Goal: Task Accomplishment & Management: Use online tool/utility

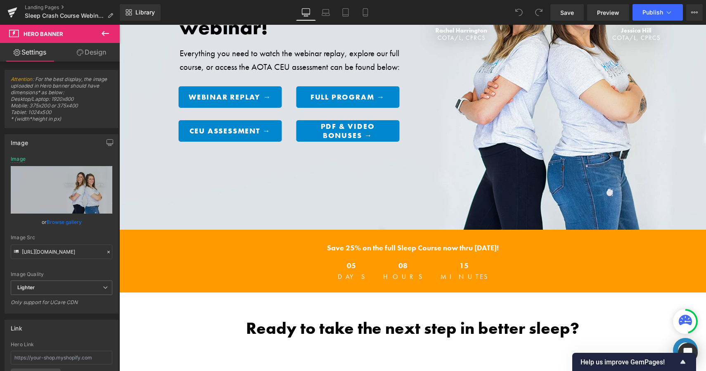
scroll to position [210, 0]
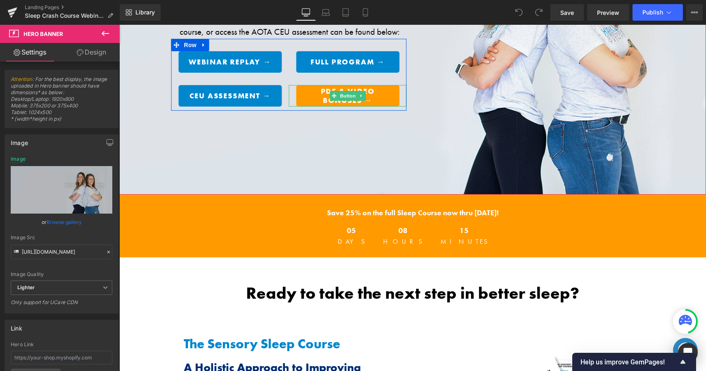
click at [312, 94] on span "PDF & Video Bonuses →" at bounding box center [348, 96] width 86 height 18
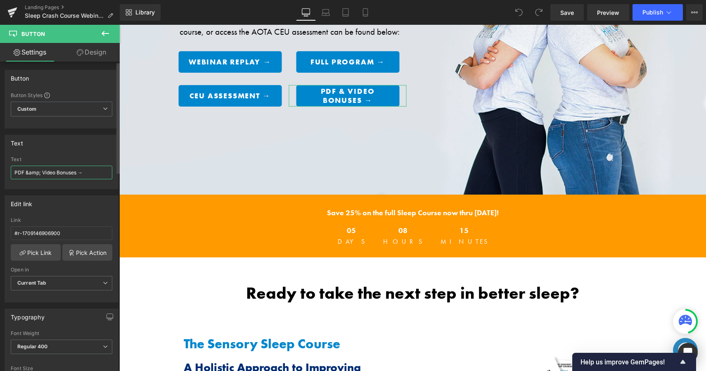
click at [55, 173] on input "PDF &amp; Video Bonuses →" at bounding box center [62, 173] width 102 height 14
type input "PDF Bonuses →"
click at [91, 190] on div "Edit link #r-1709146906900 Link #r-1709146906900 Pick Link Pick Action Current …" at bounding box center [62, 245] width 124 height 113
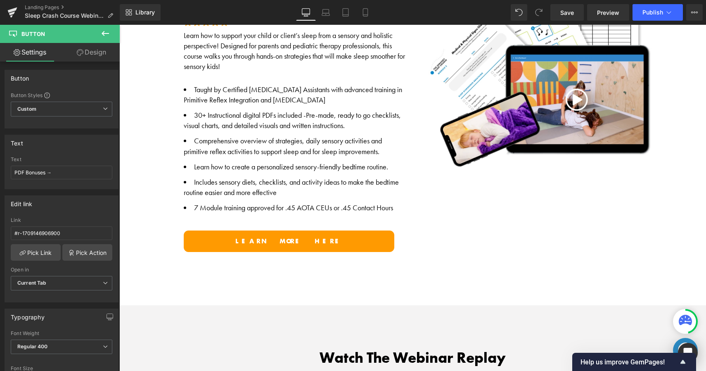
scroll to position [508, 0]
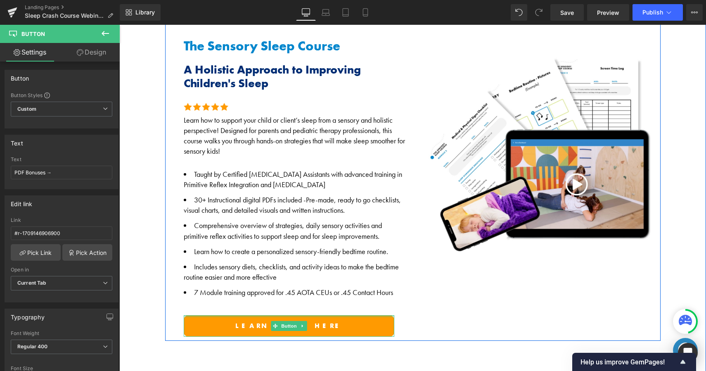
click at [307, 321] on span "Learn more here" at bounding box center [288, 325] width 107 height 9
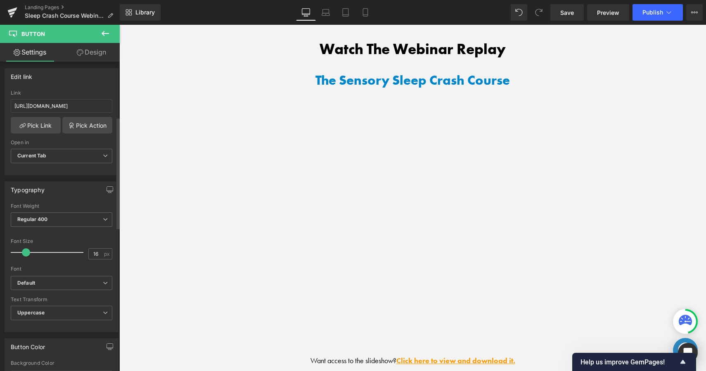
scroll to position [154, 0]
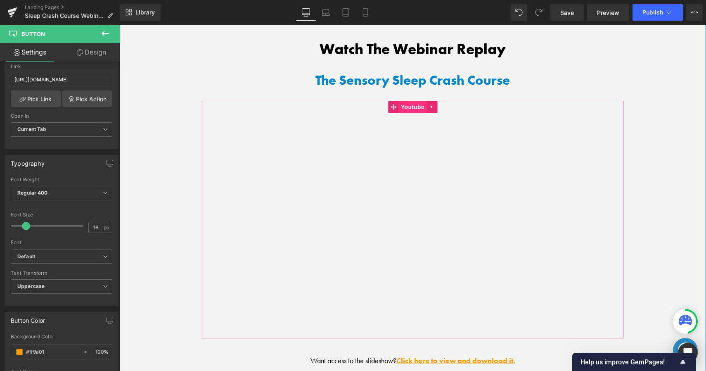
click at [419, 102] on span "Youtube" at bounding box center [413, 107] width 28 height 12
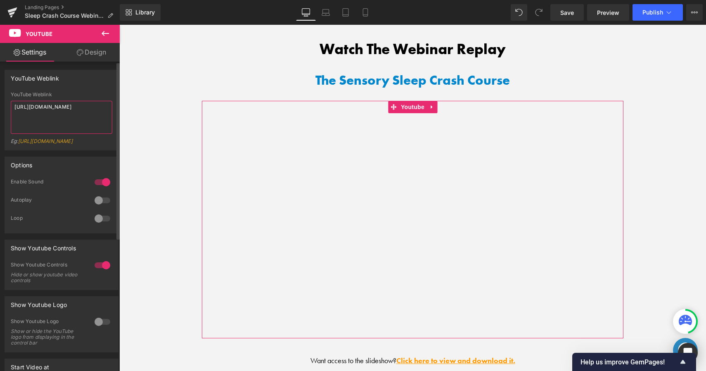
drag, startPoint x: 59, startPoint y: 114, endPoint x: 1, endPoint y: 108, distance: 58.1
click at [1, 108] on div "YouTube Weblink YouTube Weblink [URL][DOMAIN_NAME] Eg: [URL][DOMAIN_NAME]" at bounding box center [62, 107] width 124 height 87
paste textarea "[DOMAIN_NAME][URL]"
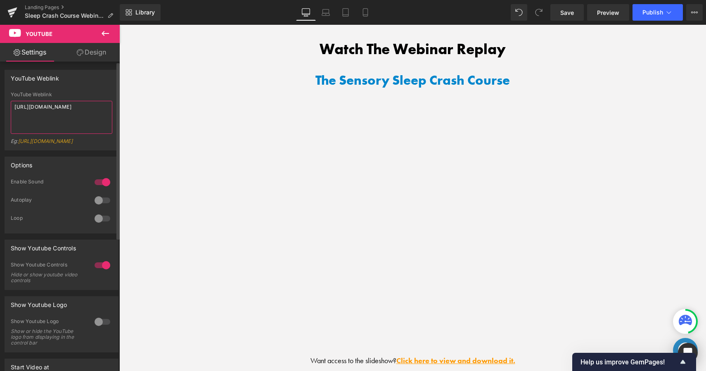
type textarea "[URL][DOMAIN_NAME]"
click at [85, 85] on div "YouTube Weblink" at bounding box center [61, 78] width 113 height 16
click at [580, 17] on link "Save" at bounding box center [567, 12] width 33 height 17
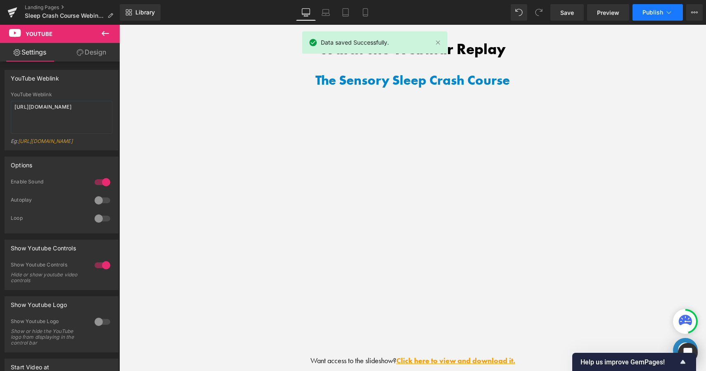
click at [655, 14] on span "Publish" at bounding box center [653, 12] width 21 height 7
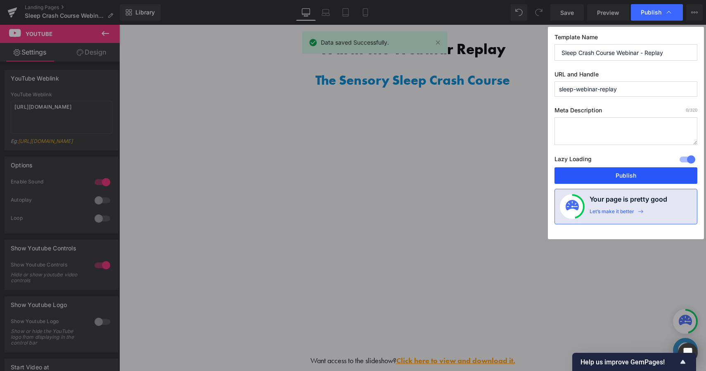
click at [597, 174] on button "Publish" at bounding box center [626, 175] width 143 height 17
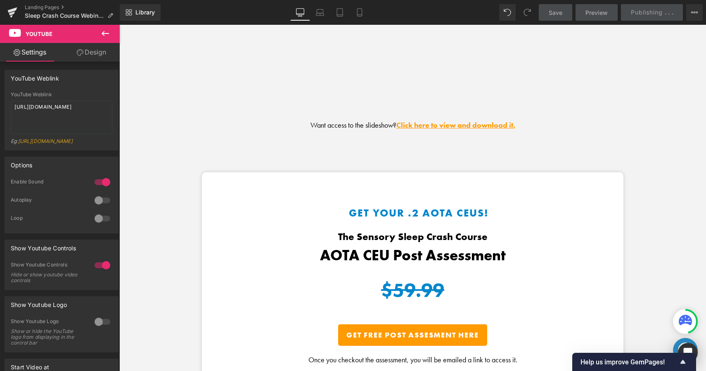
scroll to position [1147, 0]
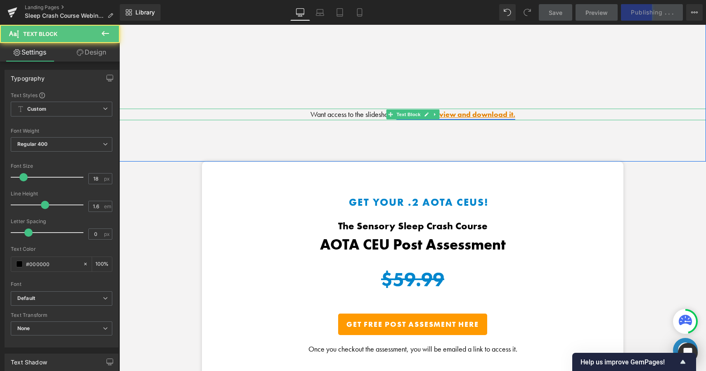
click at [502, 112] on link "Click here to view and download it." at bounding box center [456, 114] width 119 height 10
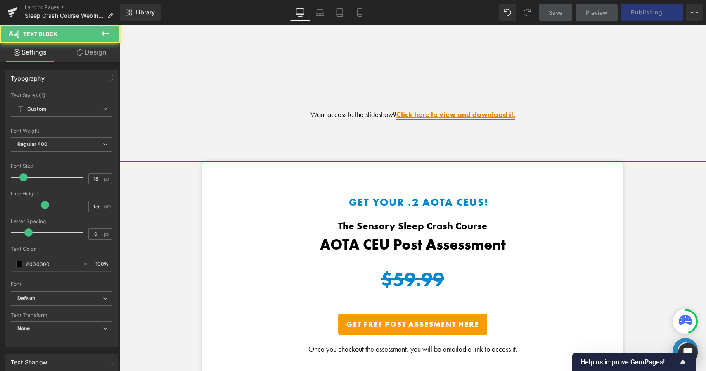
click at [454, 109] on link "Click here to view and download it." at bounding box center [456, 114] width 119 height 10
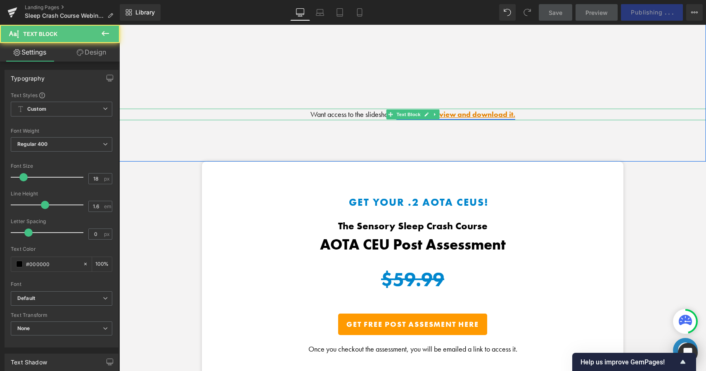
click at [454, 109] on link "Click here to view and download it." at bounding box center [456, 114] width 119 height 10
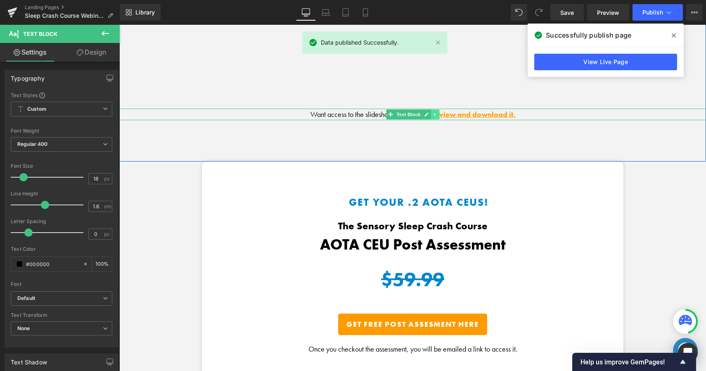
click at [433, 112] on icon at bounding box center [435, 114] width 5 height 5
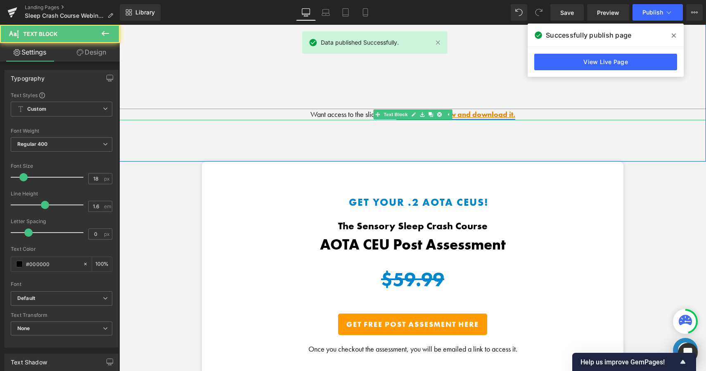
click at [451, 109] on link "Click here to view and download it." at bounding box center [456, 114] width 119 height 10
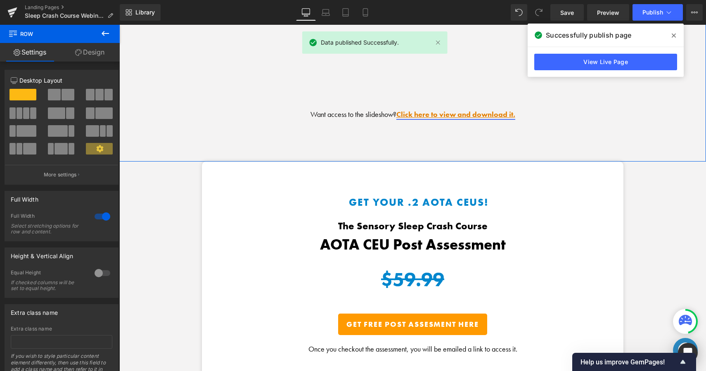
click at [511, 109] on link "Click here to view and download it." at bounding box center [456, 114] width 119 height 10
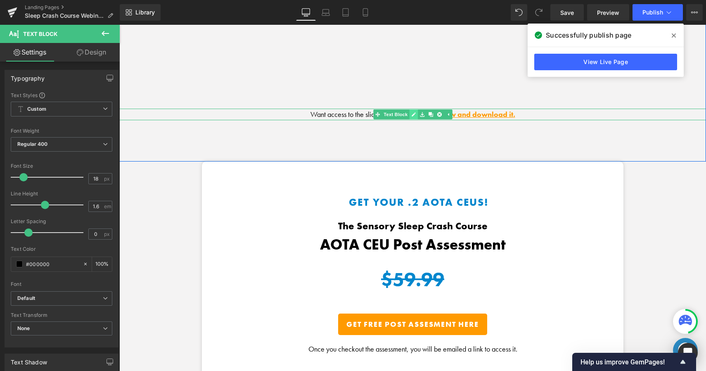
click at [409, 109] on link at bounding box center [413, 114] width 9 height 10
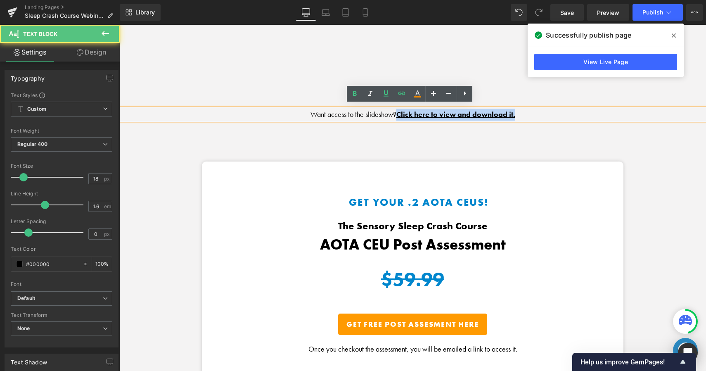
drag, startPoint x: 394, startPoint y: 111, endPoint x: 514, endPoint y: 111, distance: 119.8
click at [514, 111] on p "Want access to the slideshow? Click here to view and download it." at bounding box center [412, 115] width 587 height 12
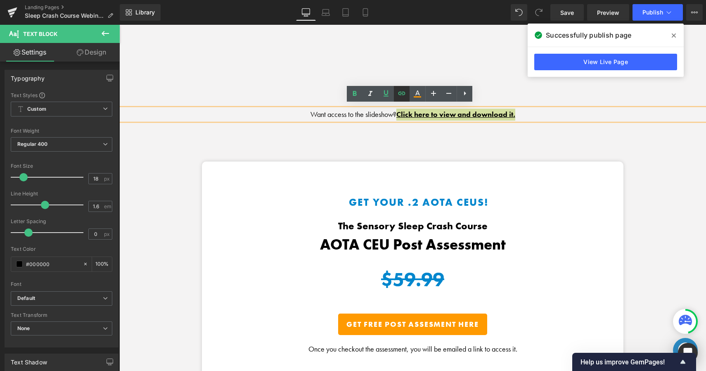
click at [403, 89] on icon at bounding box center [402, 93] width 10 height 10
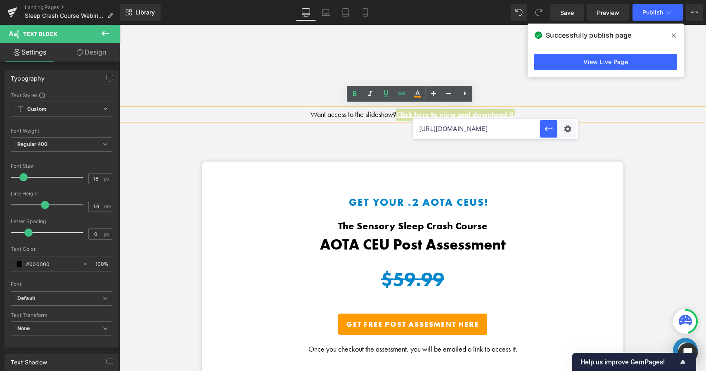
click at [471, 134] on input "[URL][DOMAIN_NAME]" at bounding box center [476, 129] width 127 height 21
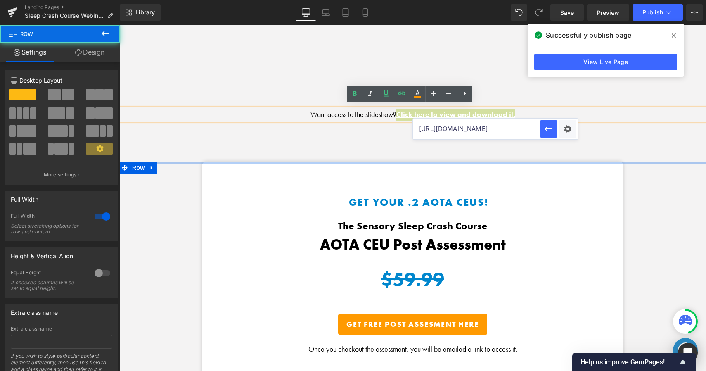
click at [610, 162] on div at bounding box center [412, 163] width 587 height 2
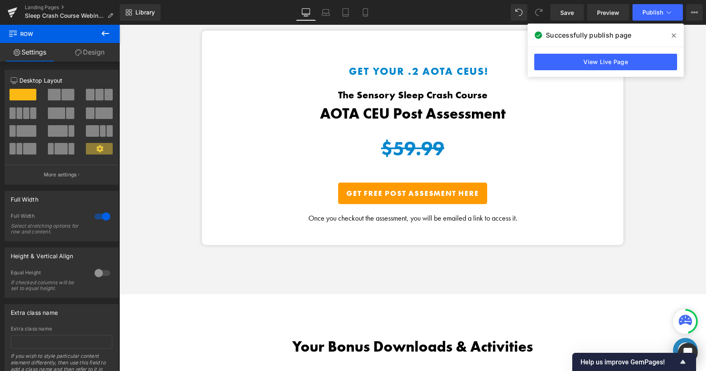
scroll to position [1269, 0]
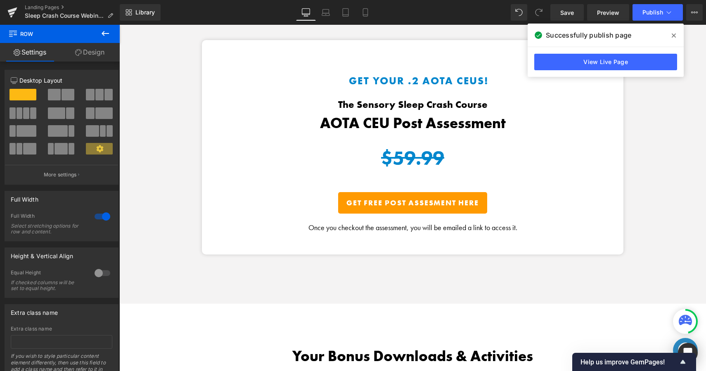
click at [438, 200] on icon at bounding box center [436, 202] width 5 height 5
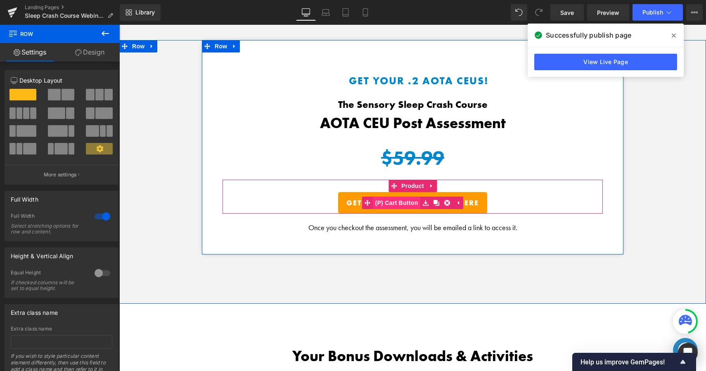
click at [402, 201] on span "(P) Cart Button" at bounding box center [396, 203] width 47 height 12
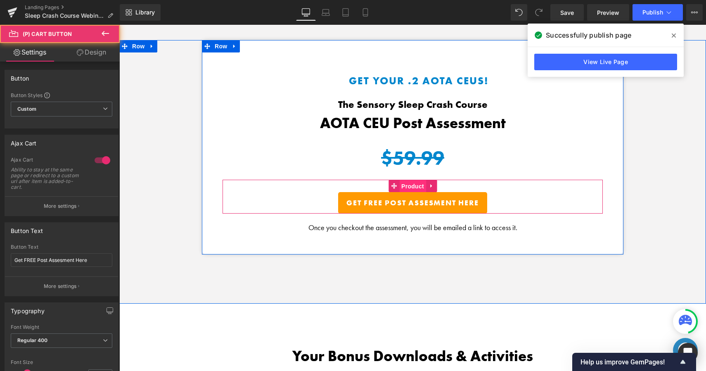
click at [408, 183] on span "Product" at bounding box center [412, 186] width 27 height 12
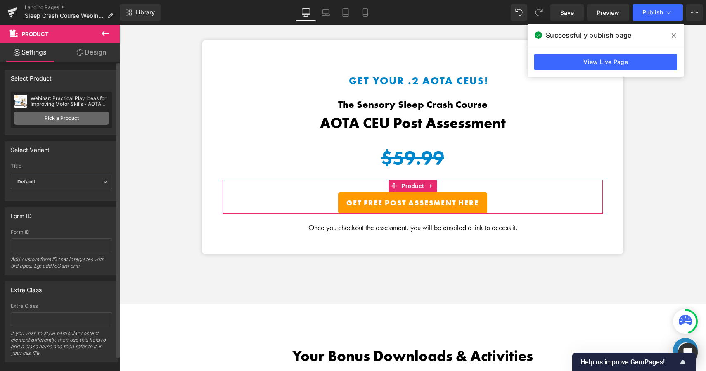
click at [82, 118] on link "Pick a Product" at bounding box center [61, 118] width 95 height 13
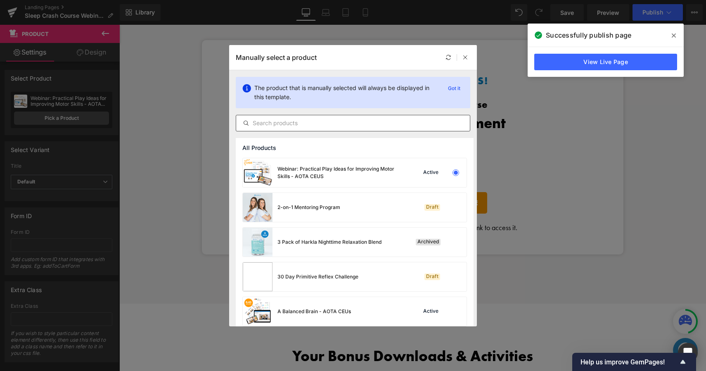
click at [284, 125] on input "text" at bounding box center [353, 123] width 234 height 10
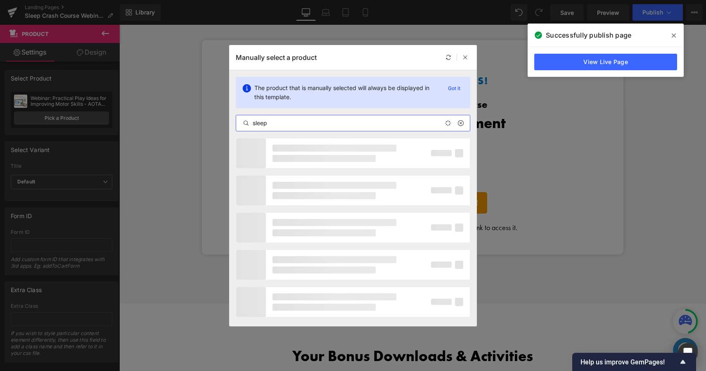
type input "sleep"
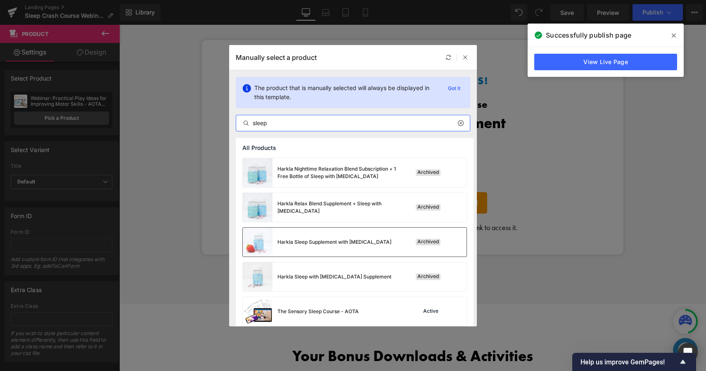
scroll to position [76, 0]
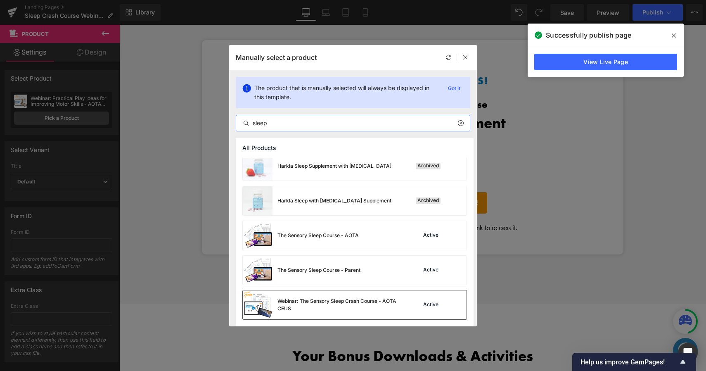
click at [302, 295] on div "Webinar: The Sensory Sleep Crash Course - AOTA CEUS" at bounding box center [322, 304] width 159 height 29
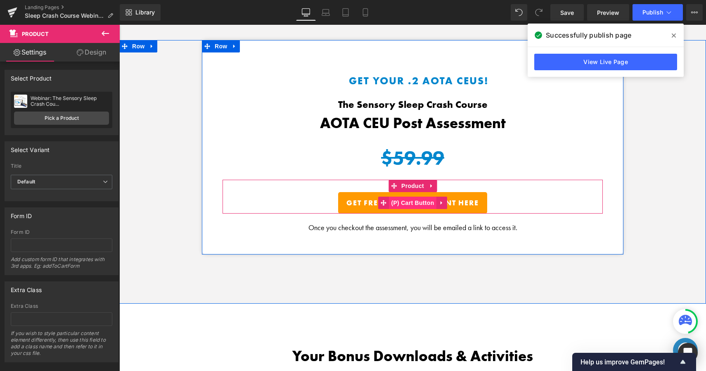
click at [406, 197] on span "(P) Cart Button" at bounding box center [412, 203] width 47 height 12
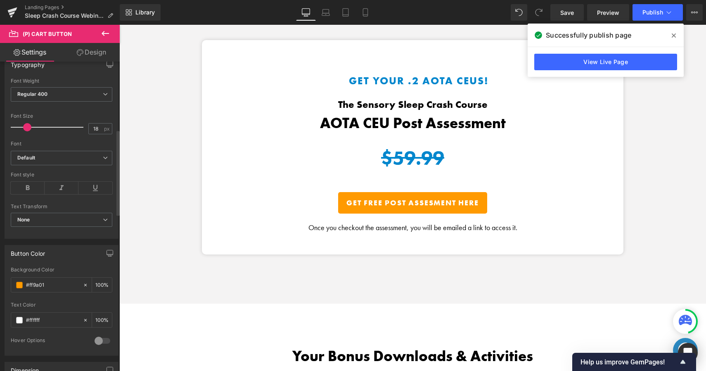
scroll to position [0, 0]
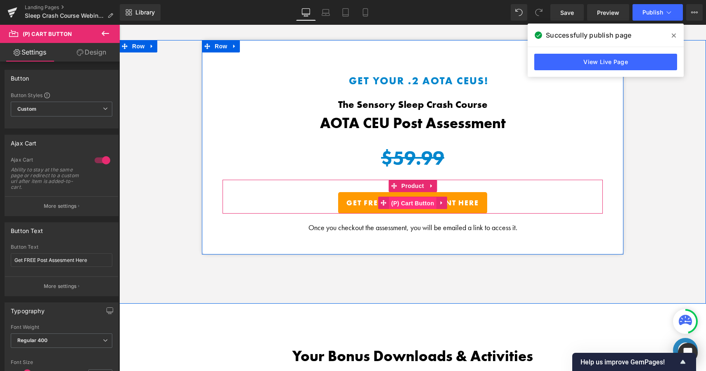
click at [412, 199] on span "(P) Cart Button" at bounding box center [412, 203] width 47 height 12
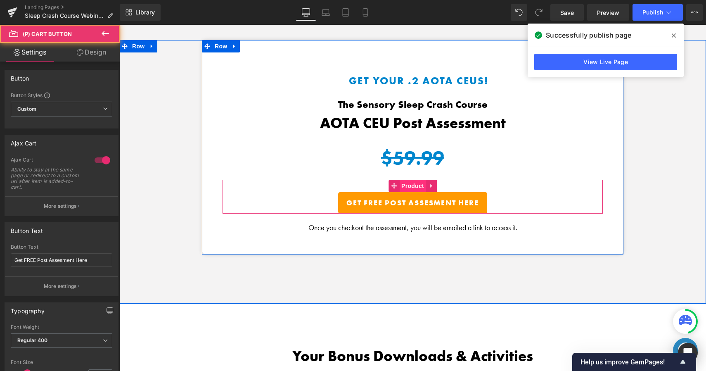
click at [411, 183] on span "Product" at bounding box center [412, 186] width 27 height 12
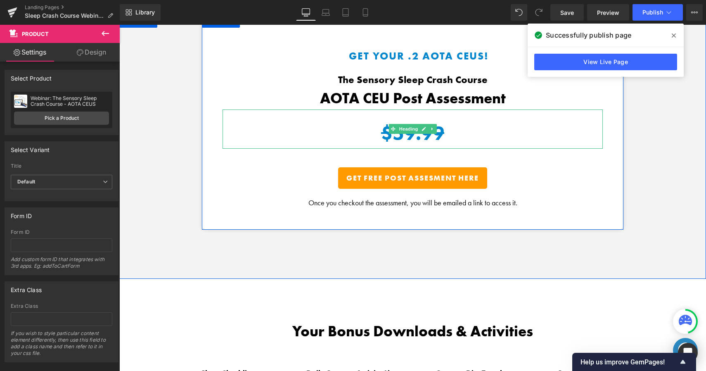
scroll to position [1321, 0]
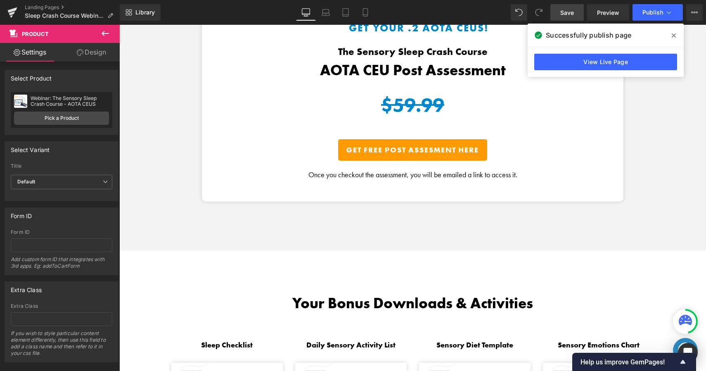
click at [572, 11] on span "Save" at bounding box center [568, 12] width 14 height 9
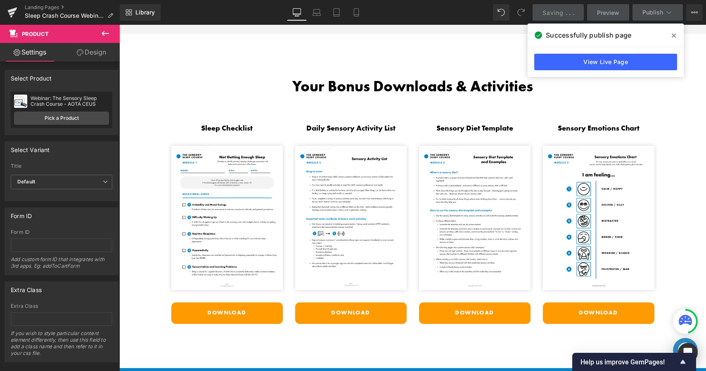
scroll to position [1550, 0]
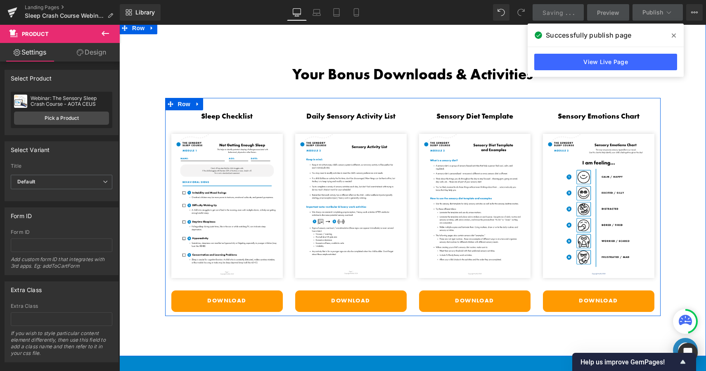
click at [240, 291] on link "Download" at bounding box center [227, 300] width 112 height 21
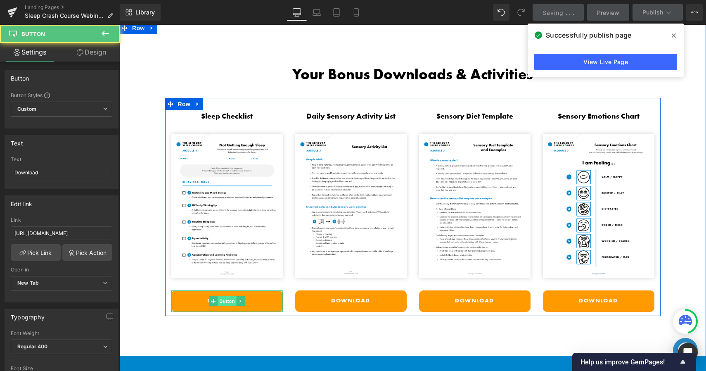
click at [228, 297] on span "Button" at bounding box center [227, 301] width 19 height 10
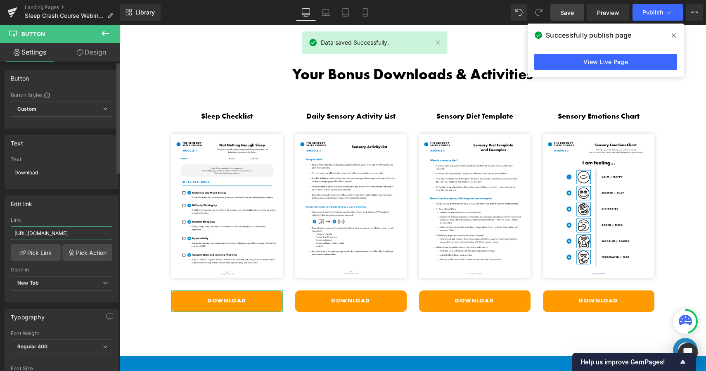
click at [65, 238] on input "[URL][DOMAIN_NAME]" at bounding box center [62, 233] width 102 height 14
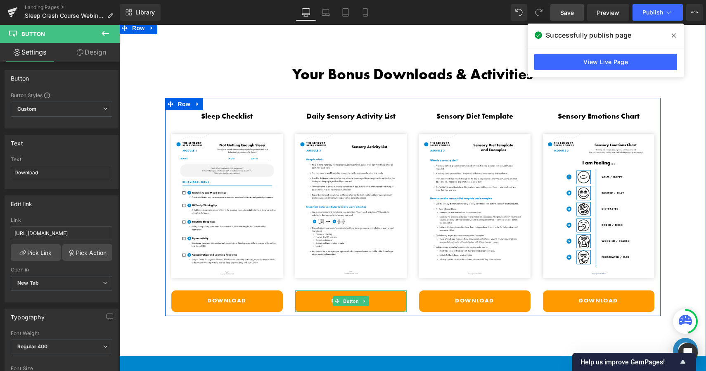
click at [338, 299] on span at bounding box center [337, 301] width 9 height 10
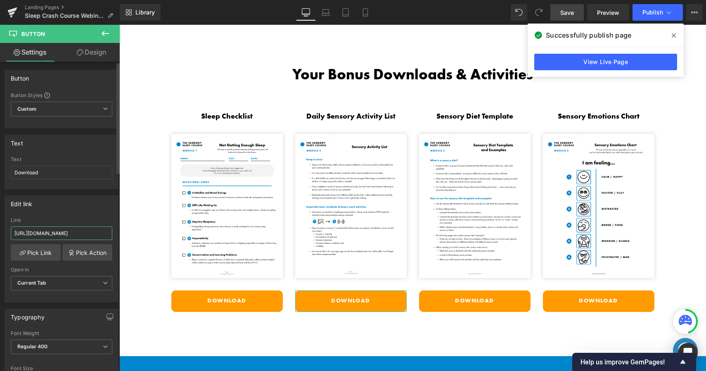
click at [90, 231] on input "[URL][DOMAIN_NAME]" at bounding box center [62, 233] width 102 height 14
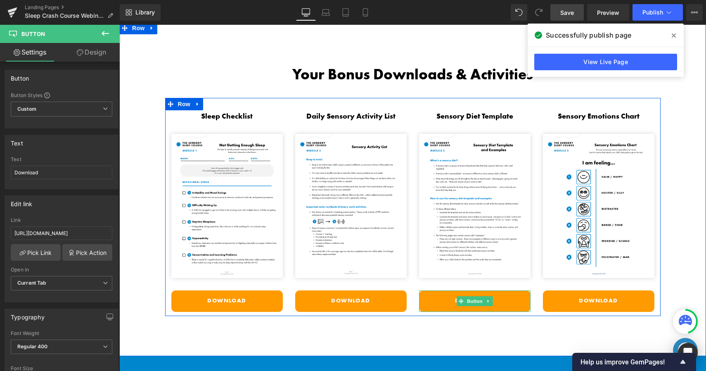
click at [448, 298] on link "Download" at bounding box center [475, 300] width 112 height 21
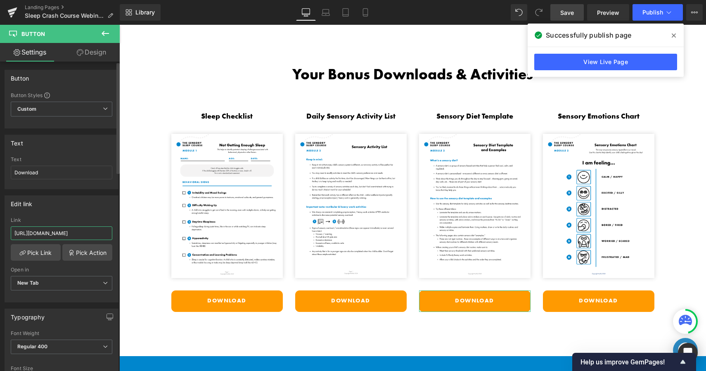
click at [67, 230] on input "[URL][DOMAIN_NAME]" at bounding box center [62, 233] width 102 height 14
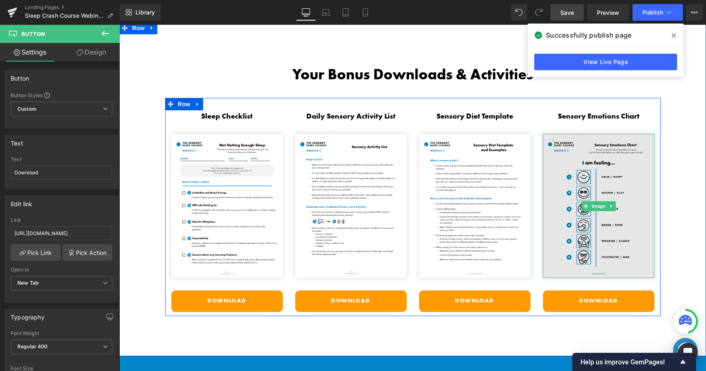
click at [575, 183] on img at bounding box center [599, 206] width 112 height 145
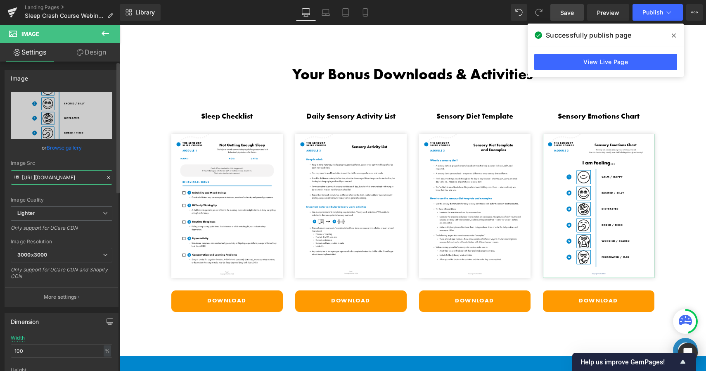
click at [50, 173] on input "[URL][DOMAIN_NAME]" at bounding box center [62, 177] width 102 height 14
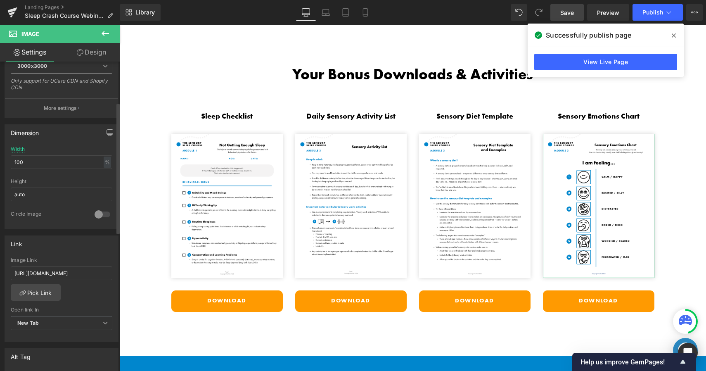
scroll to position [202, 0]
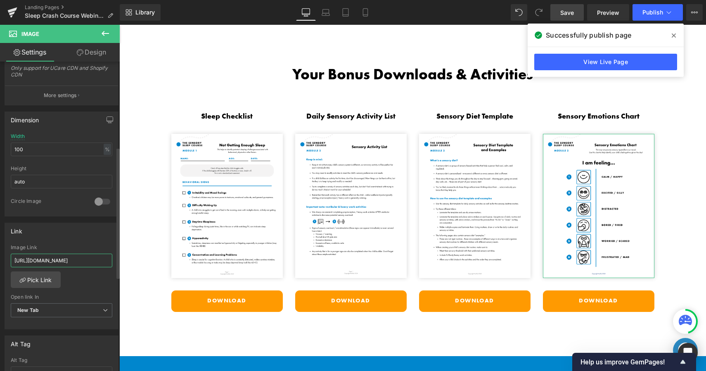
click at [50, 254] on input "[URL][DOMAIN_NAME]" at bounding box center [62, 261] width 102 height 14
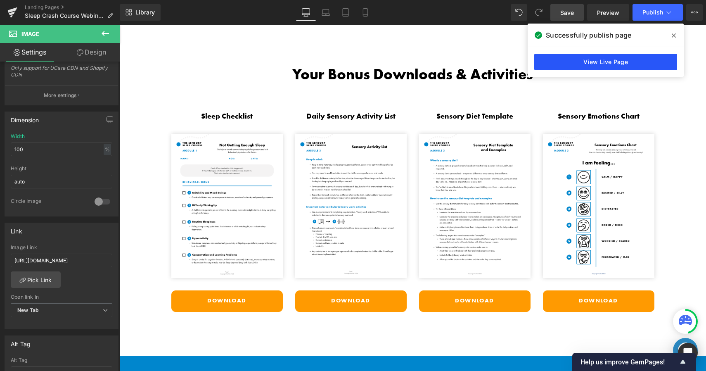
click at [598, 67] on link "View Live Page" at bounding box center [606, 62] width 143 height 17
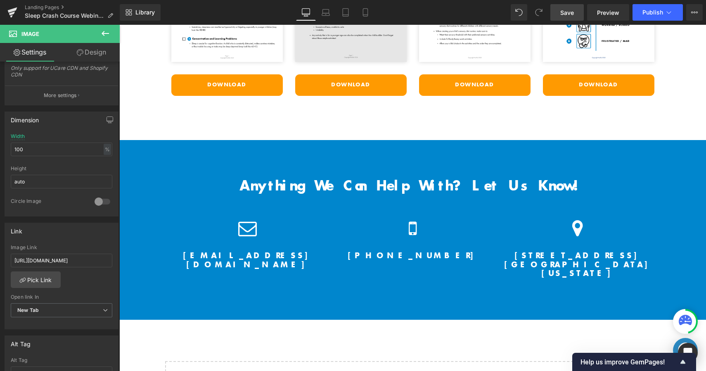
scroll to position [1699, 0]
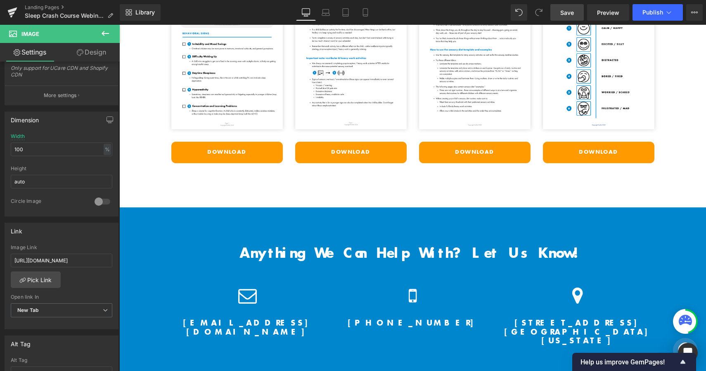
click at [249, 152] on link "Download" at bounding box center [227, 152] width 112 height 21
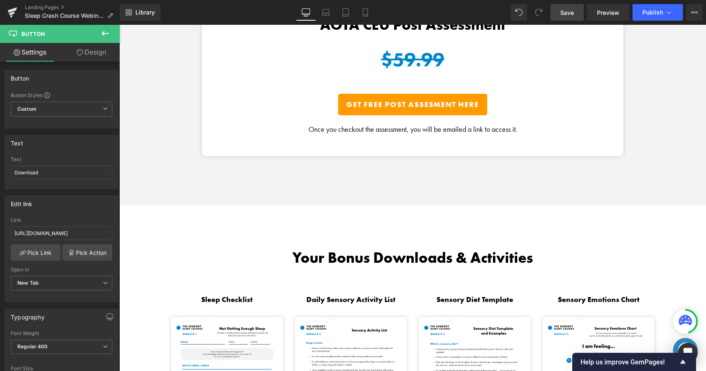
scroll to position [1360, 0]
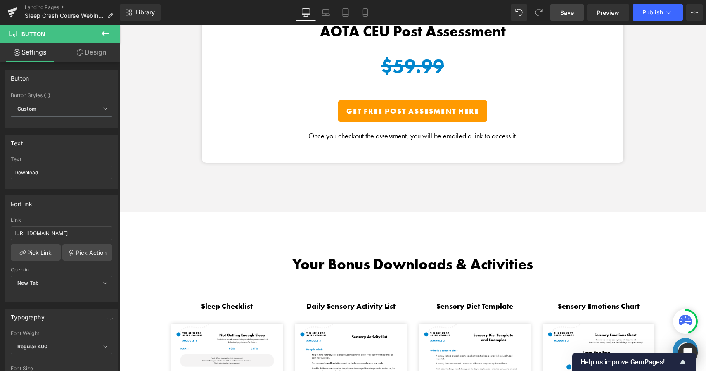
click at [406, 108] on span "(P) Cart Button" at bounding box center [413, 111] width 38 height 10
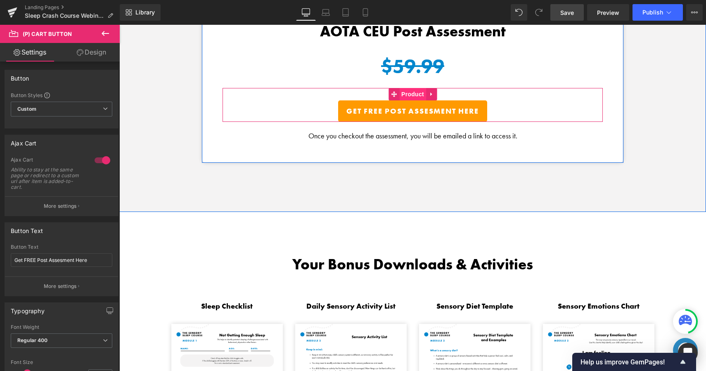
click at [412, 88] on span "Product" at bounding box center [412, 94] width 27 height 12
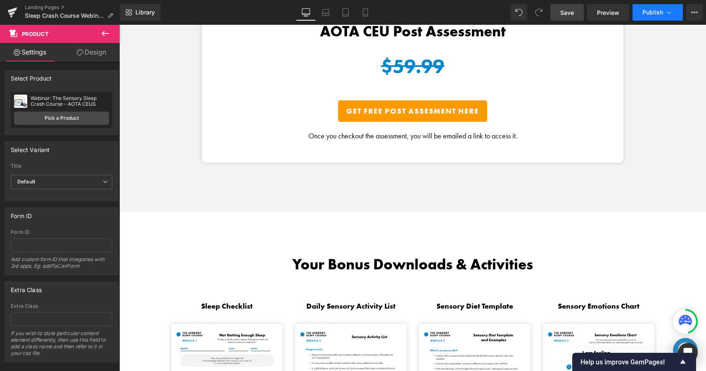
click at [653, 15] on span "Publish" at bounding box center [653, 12] width 21 height 7
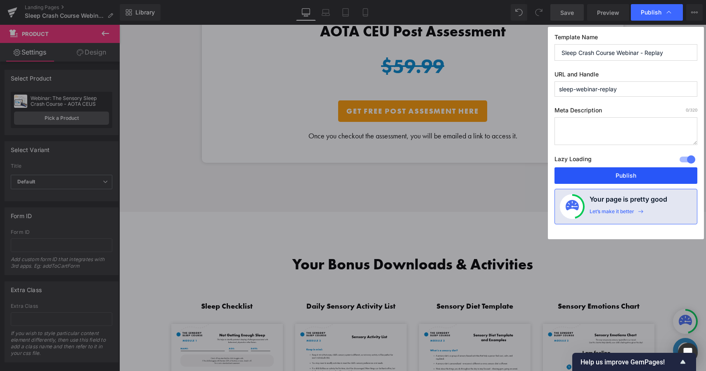
click at [600, 177] on button "Publish" at bounding box center [626, 175] width 143 height 17
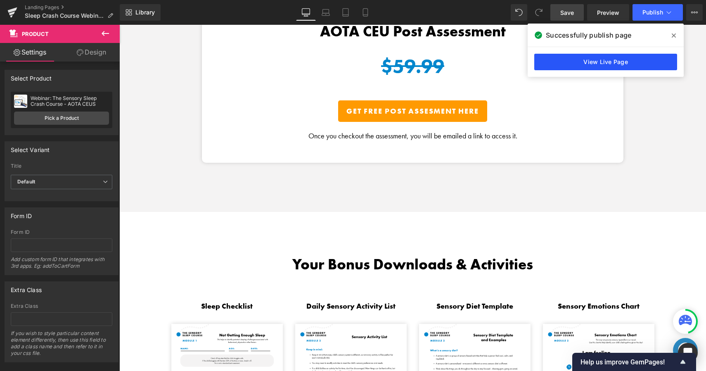
click at [609, 59] on link "View Live Page" at bounding box center [606, 62] width 143 height 17
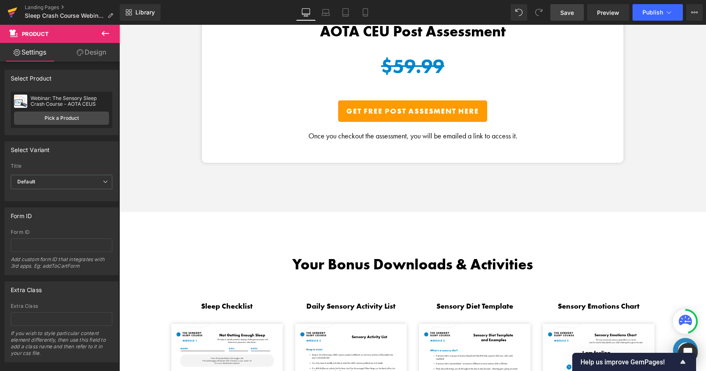
click at [12, 10] on icon at bounding box center [13, 9] width 10 height 5
